Goal: Transaction & Acquisition: Subscribe to service/newsletter

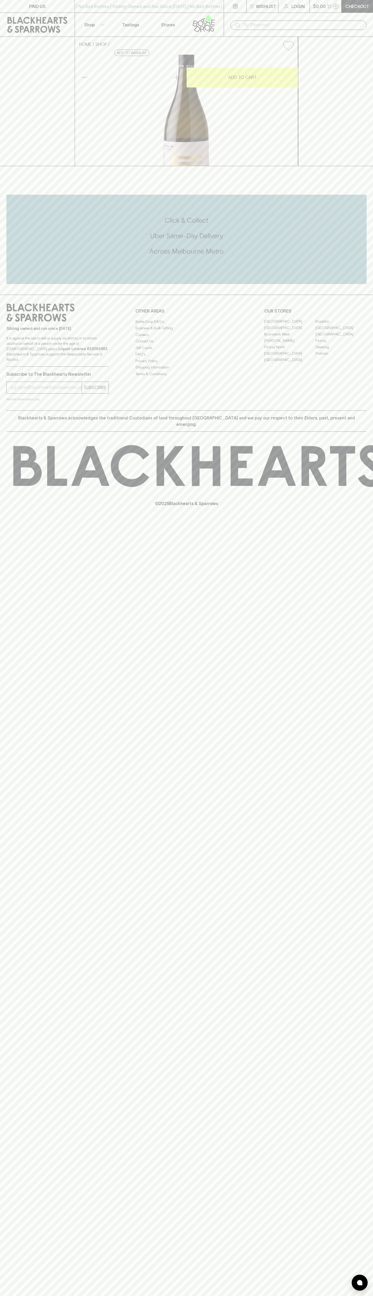
click at [196, 25] on icon at bounding box center [204, 24] width 30 height 18
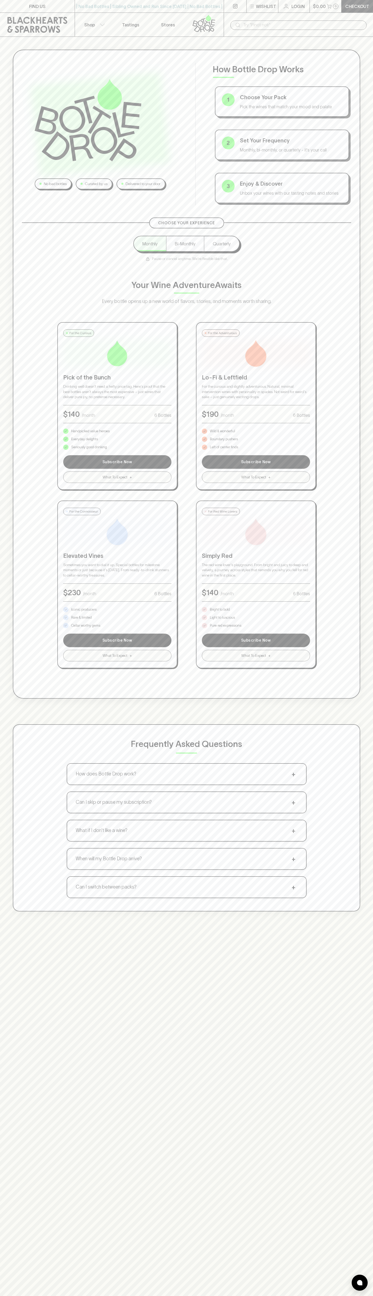
click at [351, 673] on div "No bad bottles Curated by us Delivered to your door How Bottle Drop Works 1 Cho…" at bounding box center [186, 374] width 347 height 649
click at [266, 1295] on html "FIND US | No Bad Bottles | Sibling Owned and Run Since 2006 | No Bad Bottles | …" at bounding box center [186, 837] width 373 height 1675
click at [4, 784] on div "No bad bottles Curated by us Delivered to your door How Bottle Drop Works 1 Cho…" at bounding box center [186, 480] width 373 height 887
